Goal: Find specific page/section: Find specific page/section

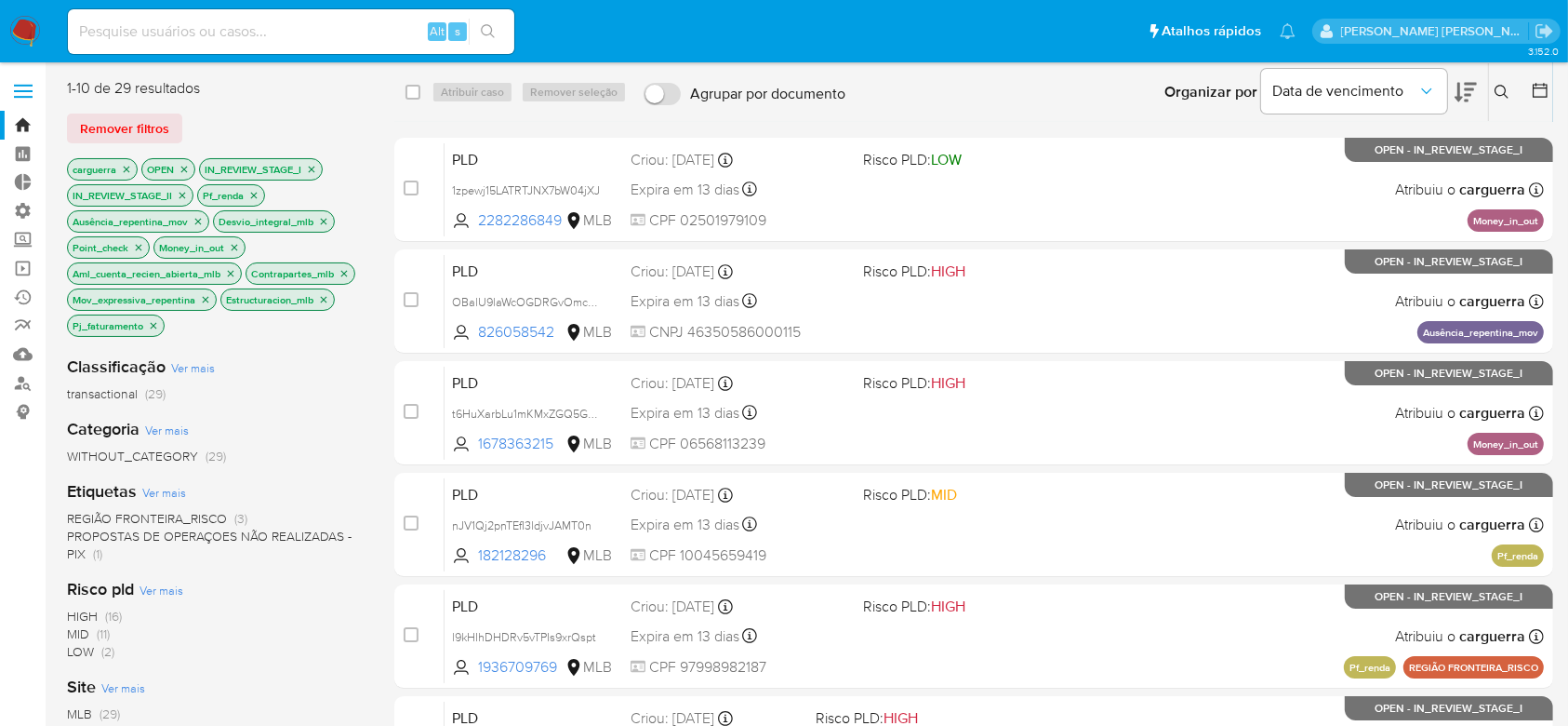
click at [169, 33] on input at bounding box center [291, 31] width 446 height 24
paste input "DssAa6DAGutlqpkzzZI8WBk6"
type input "DssAa6DAGutlqpkzzZI8WBk6"
click at [495, 27] on icon "search-icon" at bounding box center [488, 31] width 15 height 15
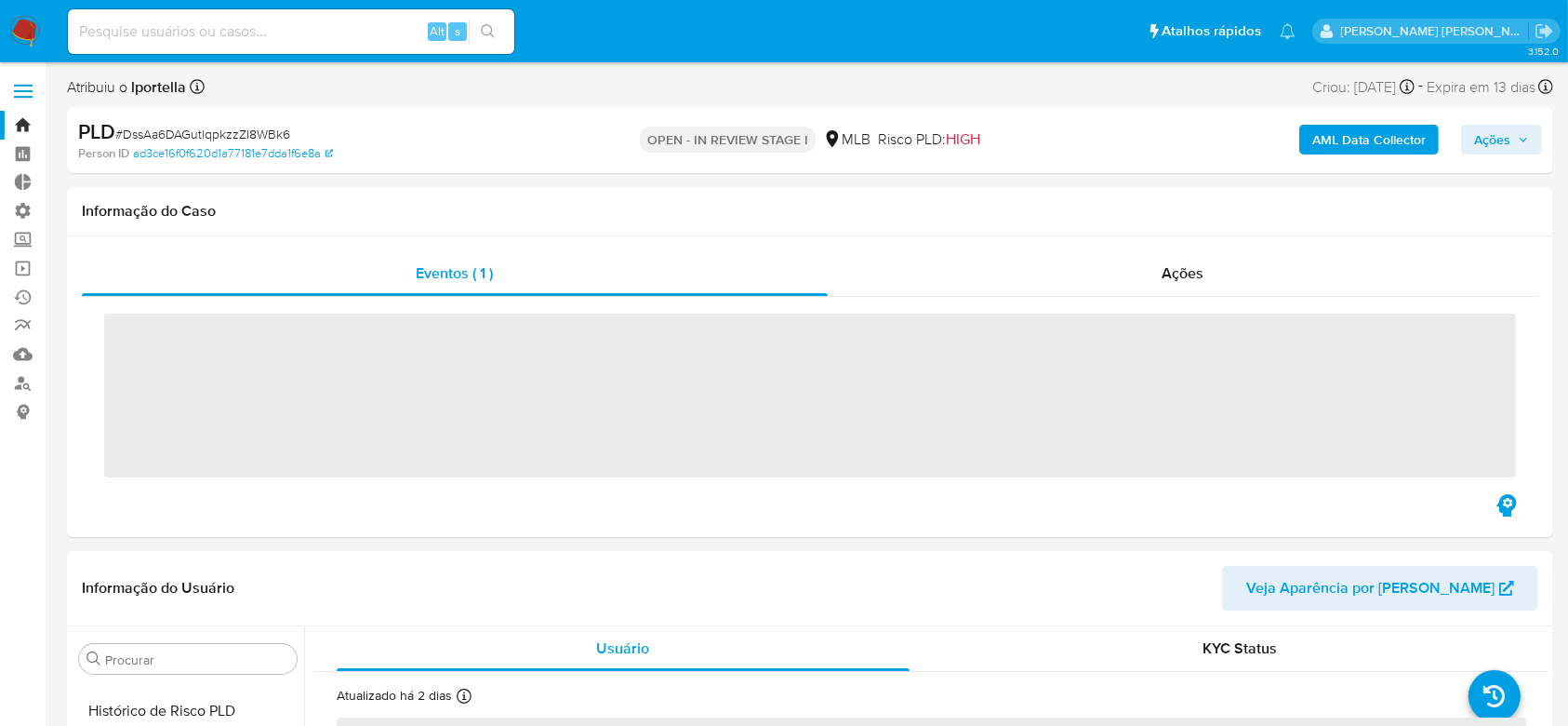
scroll to position [786, 0]
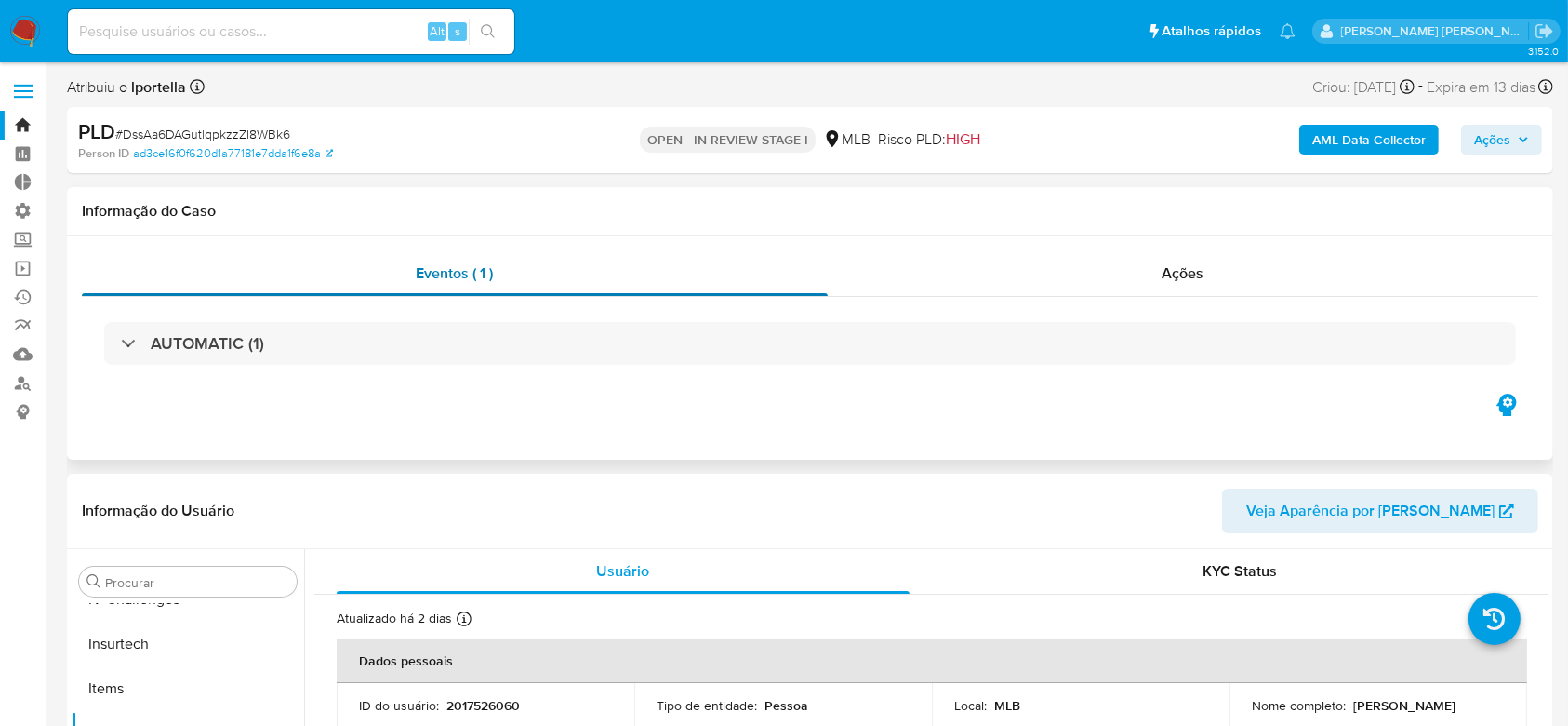
select select "10"
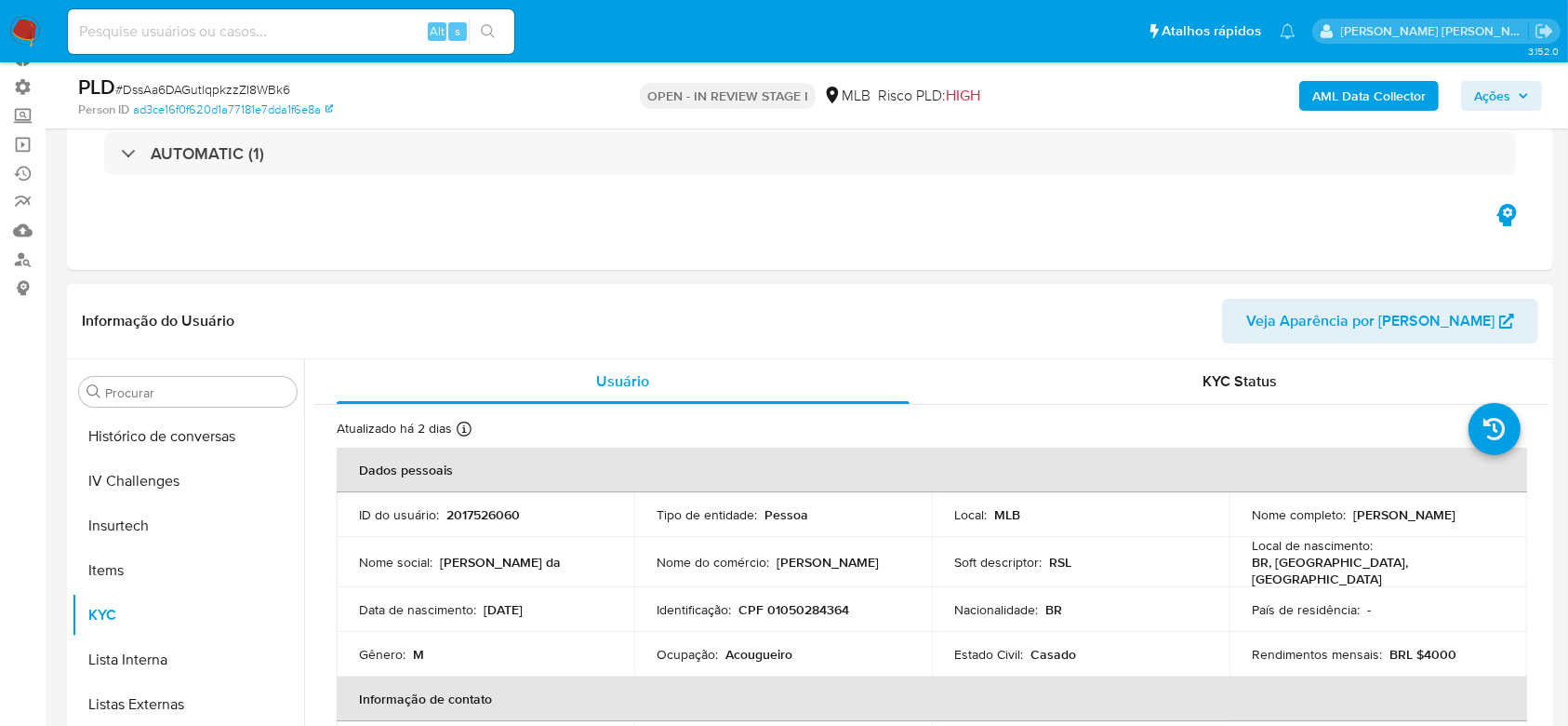
scroll to position [655, 0]
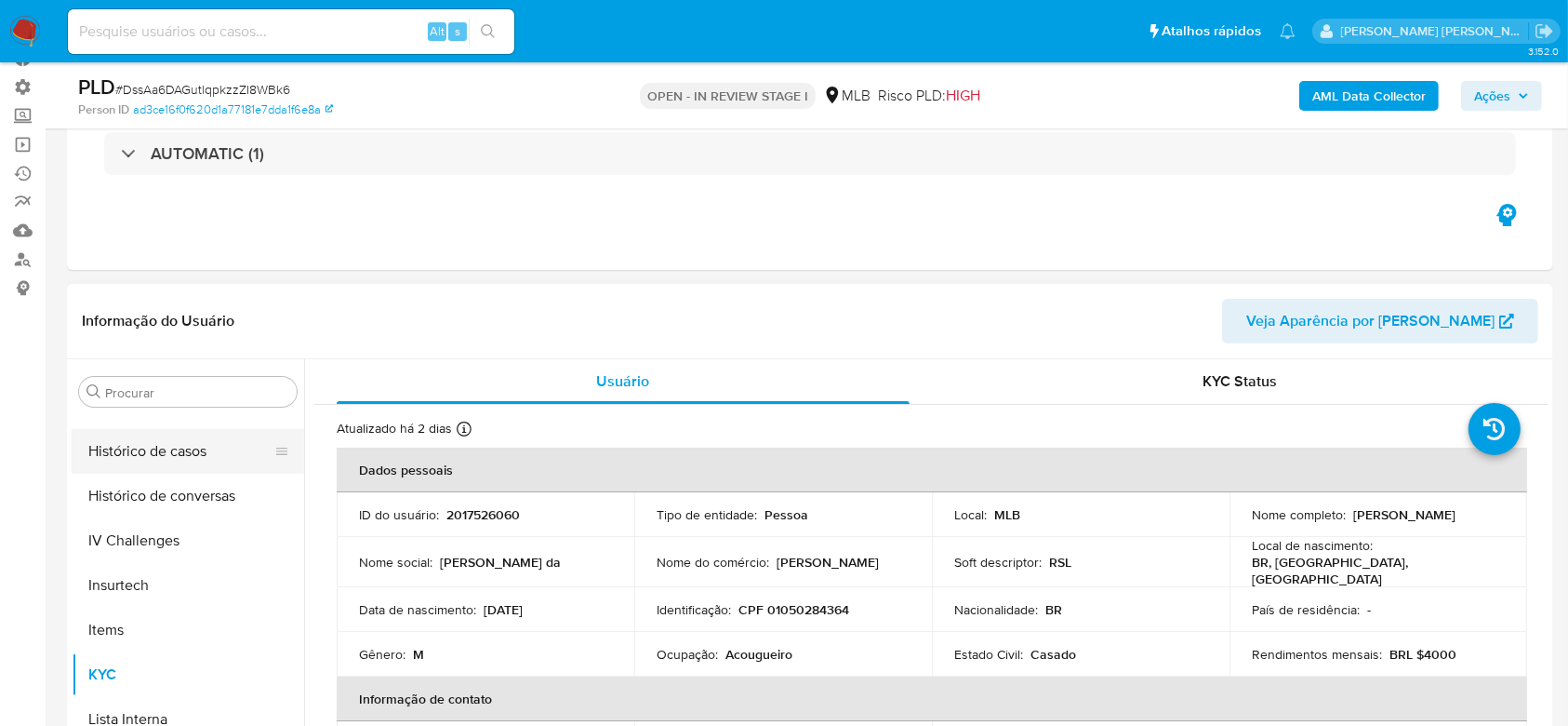
click at [193, 452] on button "Histórico de casos" at bounding box center [180, 451] width 217 height 45
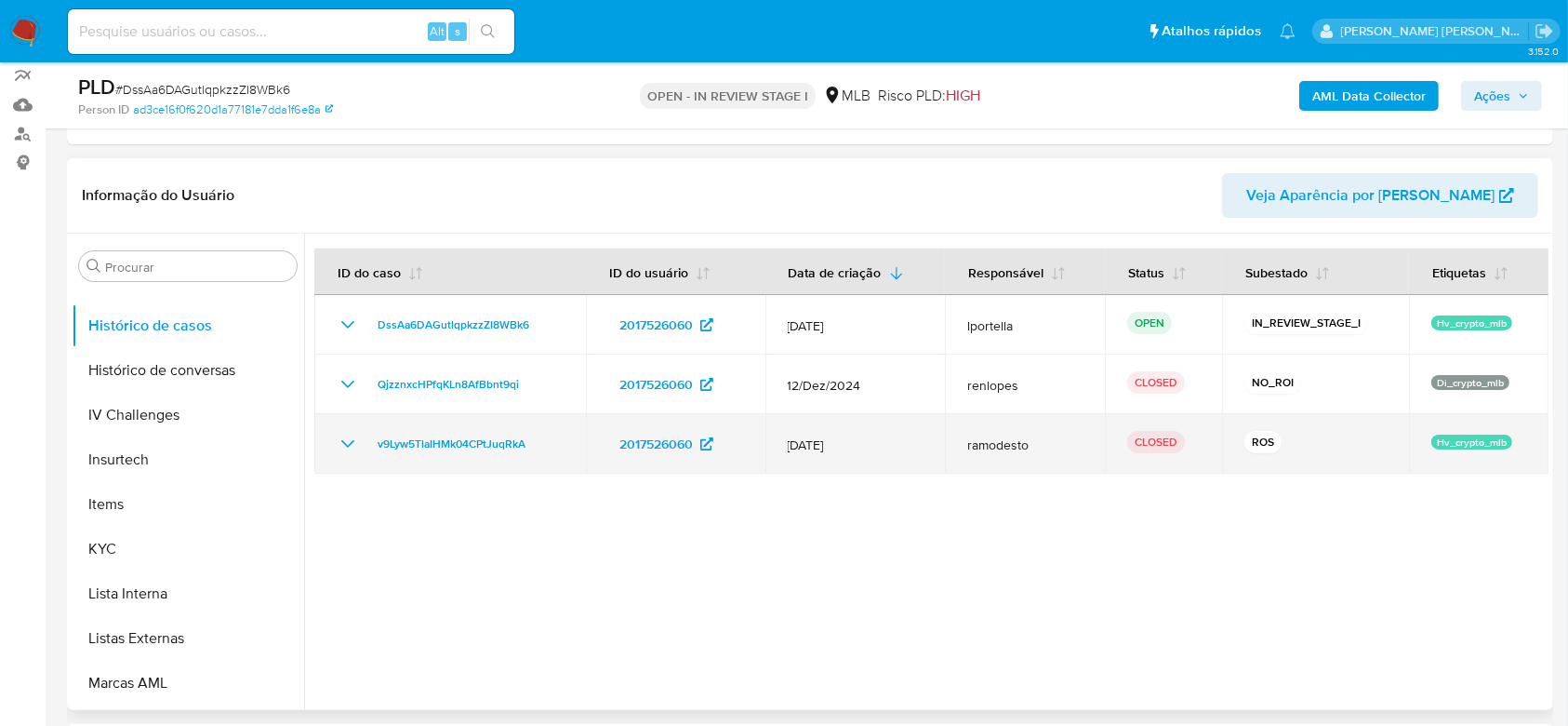
scroll to position [247, 0]
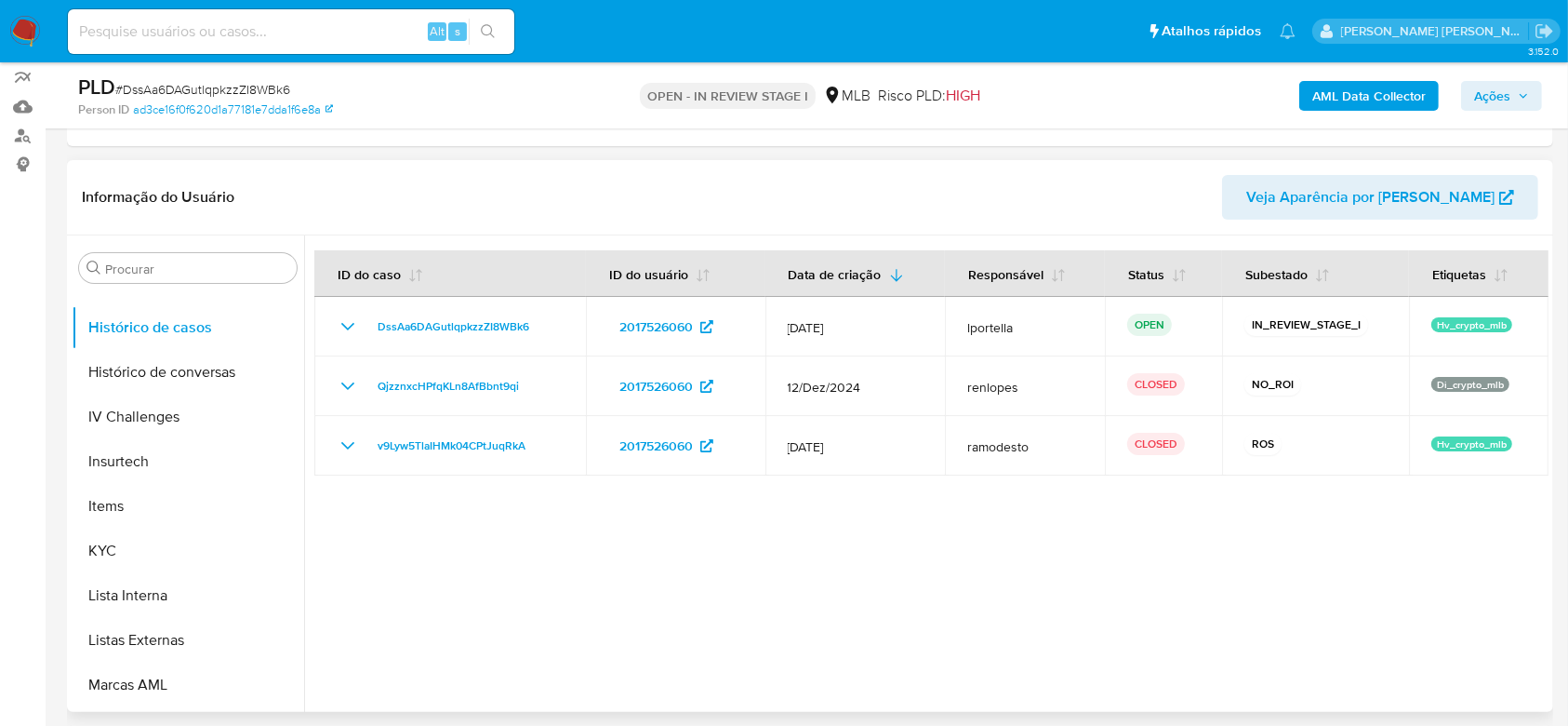
drag, startPoint x: 304, startPoint y: 584, endPoint x: 311, endPoint y: 506, distance: 78.3
click at [311, 506] on div at bounding box center [926, 473] width 1245 height 476
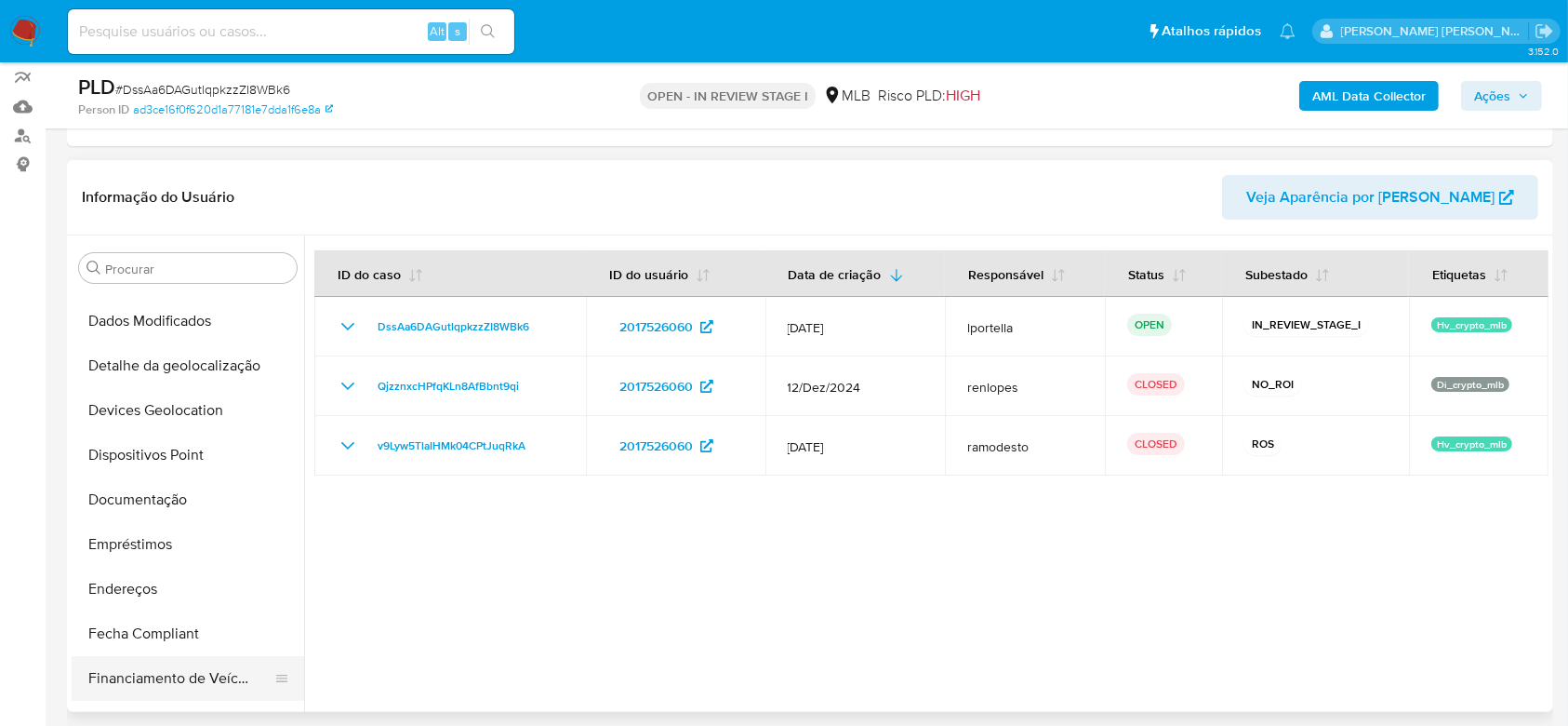
scroll to position [159, 0]
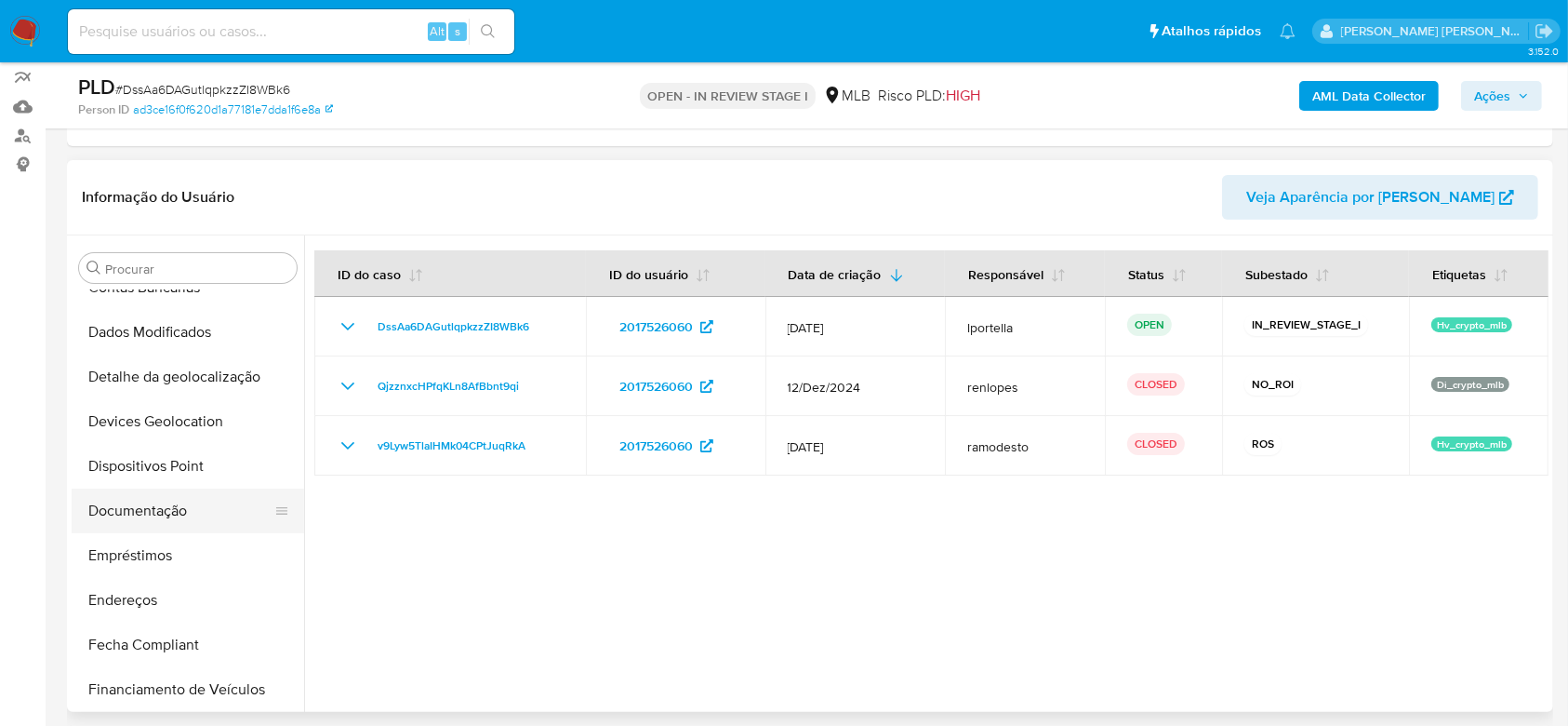
click at [159, 509] on button "Documentação" at bounding box center [180, 510] width 217 height 45
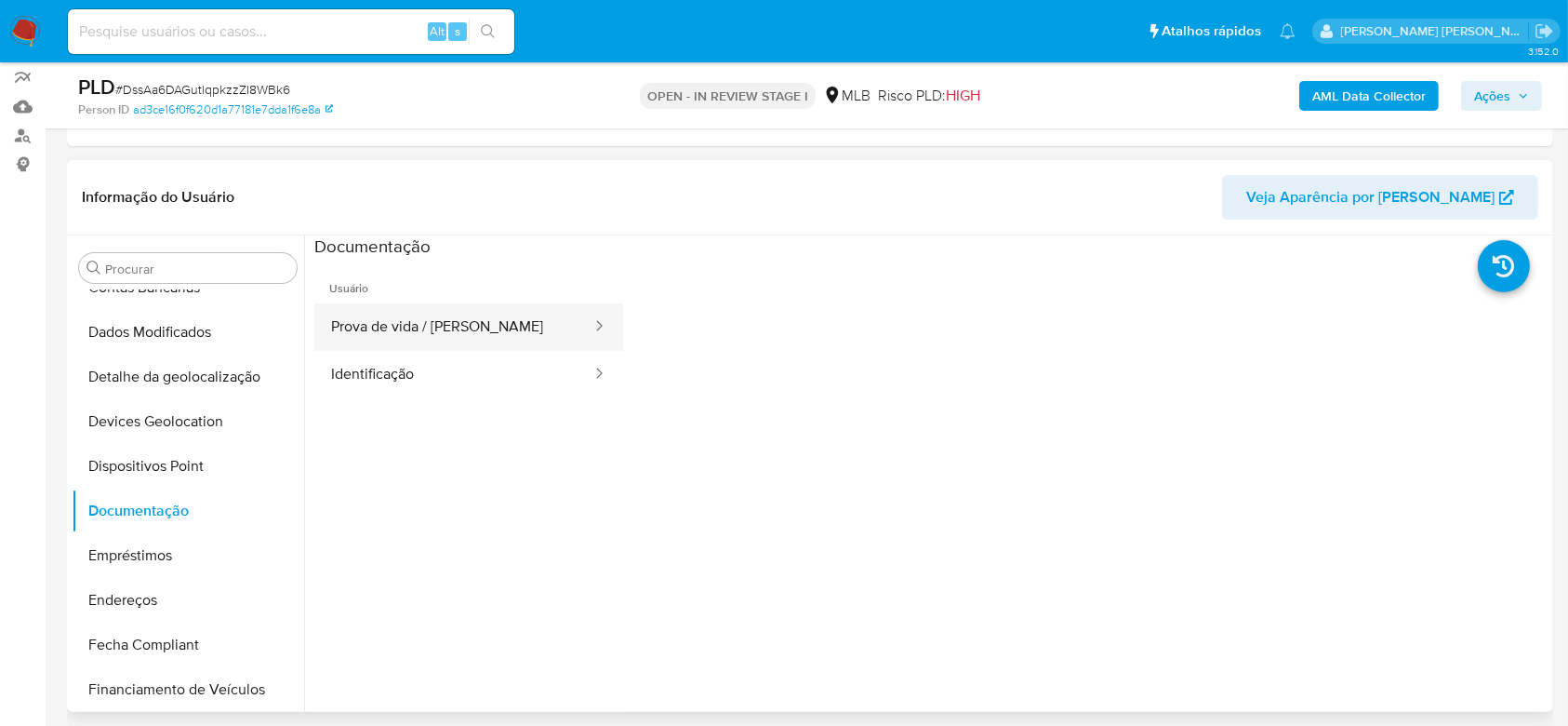
click at [431, 318] on button "Prova de vida / [PERSON_NAME]" at bounding box center [454, 327] width 279 height 48
